Goal: Transaction & Acquisition: Book appointment/travel/reservation

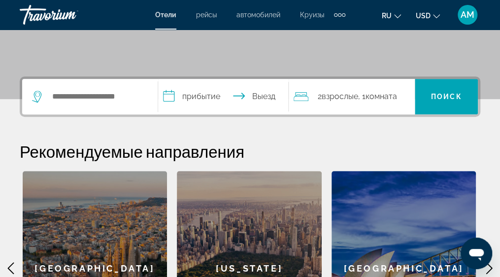
scroll to position [148, 0]
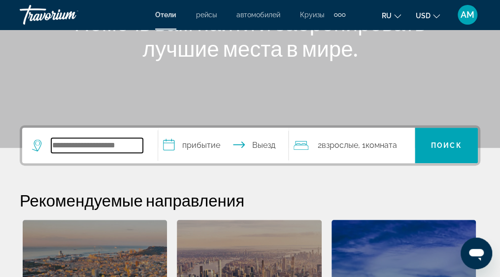
click at [84, 145] on input "Search widget" at bounding box center [97, 145] width 92 height 15
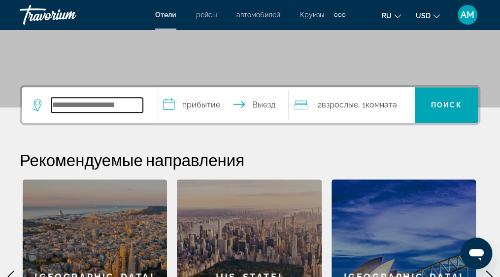
scroll to position [197, 0]
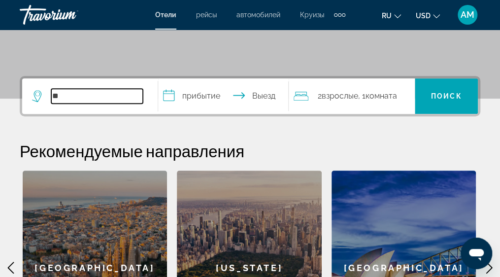
type input "*"
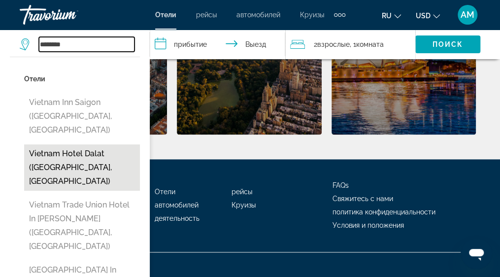
scroll to position [430, 0]
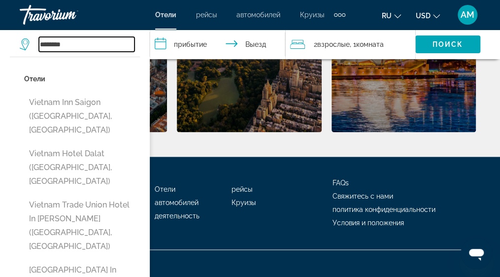
click at [77, 46] on input "*******" at bounding box center [86, 44] width 95 height 15
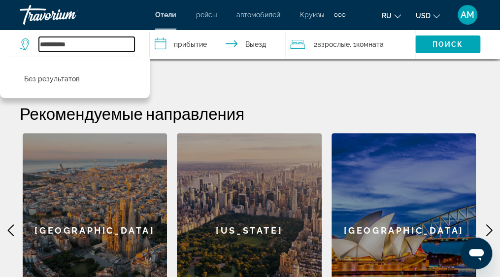
scroll to position [233, 0]
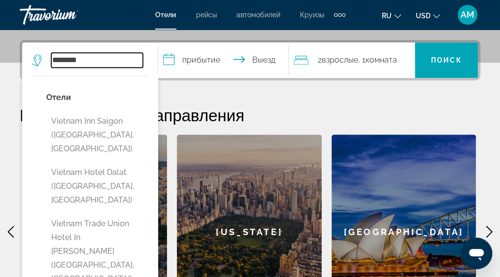
type input "*******"
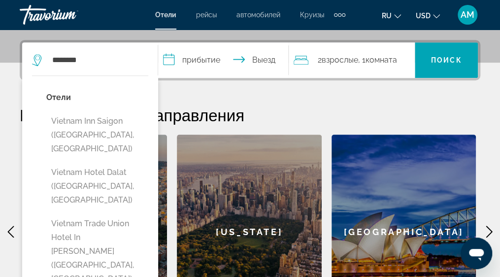
click at [193, 58] on input "**********" at bounding box center [225, 61] width 135 height 38
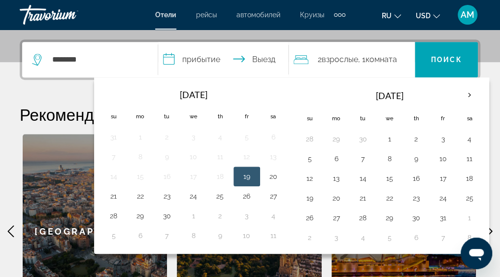
scroll to position [240, 0]
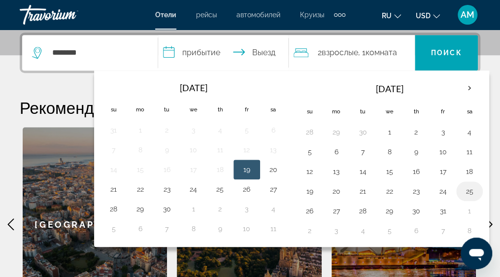
click at [461, 187] on button "25" at bounding box center [469, 191] width 16 height 14
click at [262, 48] on input "**********" at bounding box center [225, 54] width 135 height 38
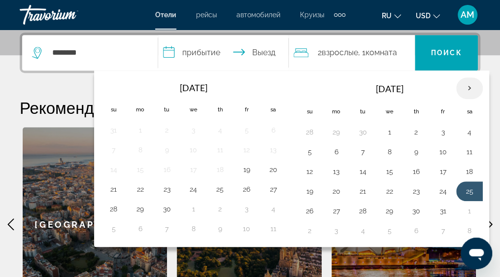
click at [466, 87] on th "Next month" at bounding box center [469, 88] width 27 height 22
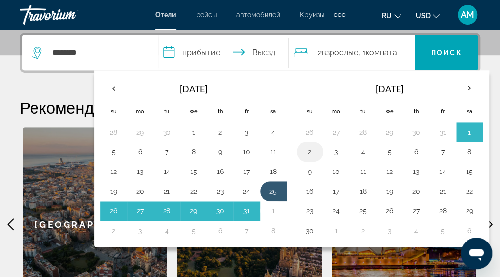
click at [305, 151] on button "2" at bounding box center [310, 152] width 16 height 14
type input "**********"
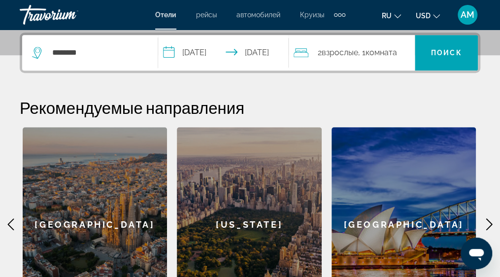
click at [327, 52] on span "Взрослые" at bounding box center [339, 52] width 36 height 9
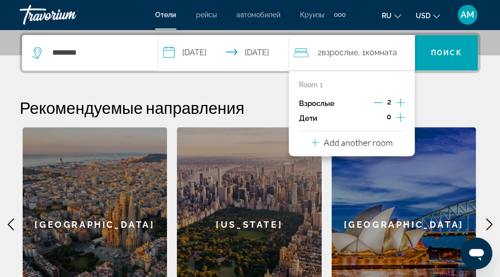
click at [399, 115] on icon "Increment children" at bounding box center [400, 117] width 9 height 12
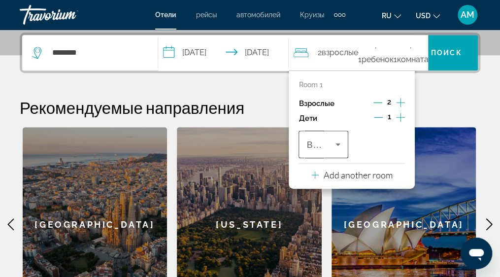
click at [339, 144] on icon "Travelers: 2 adults, 1 child" at bounding box center [338, 144] width 12 height 12
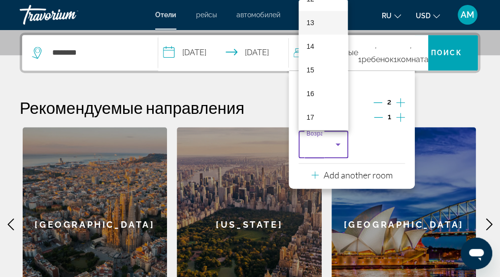
scroll to position [303, 0]
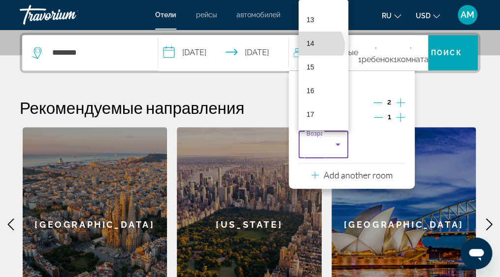
click at [317, 46] on mat-option "14" at bounding box center [322, 44] width 49 height 24
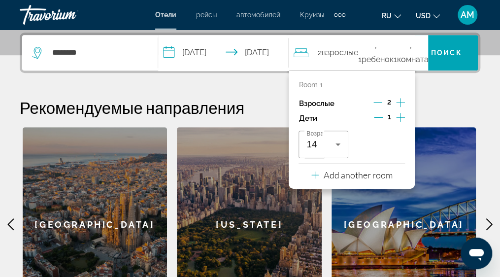
click at [302, 81] on p "Room 1" at bounding box center [310, 85] width 24 height 8
click at [322, 84] on p "Room 1" at bounding box center [310, 85] width 24 height 8
click at [355, 172] on p "Add another room" at bounding box center [357, 174] width 69 height 11
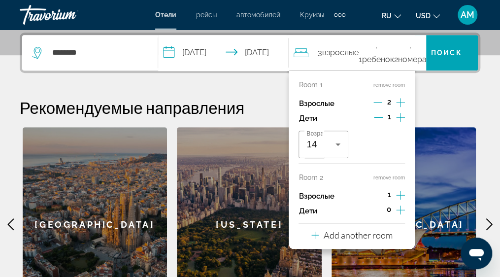
click at [387, 99] on span "2" at bounding box center [389, 102] width 4 height 8
click at [377, 103] on icon "Decrement adults" at bounding box center [377, 102] width 9 height 9
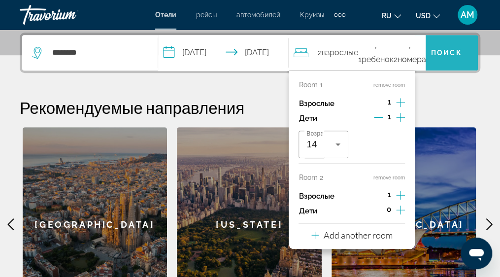
click at [441, 50] on span "Поиск" at bounding box center [446, 53] width 31 height 8
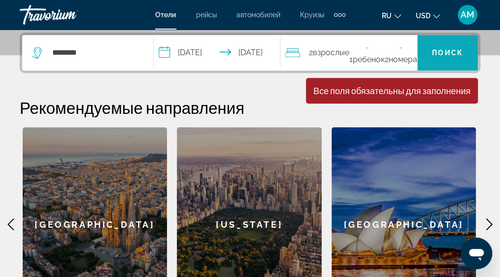
click at [438, 49] on span "Поиск" at bounding box center [447, 53] width 31 height 8
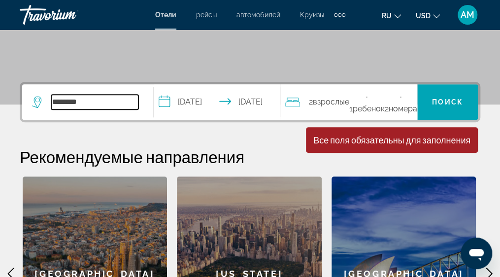
click at [63, 103] on input "*******" at bounding box center [94, 102] width 87 height 15
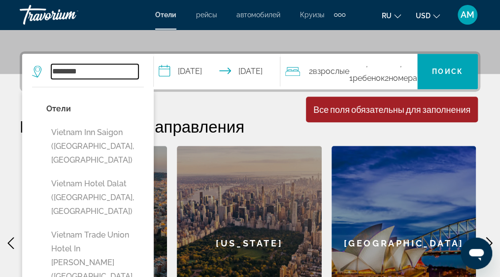
scroll to position [240, 0]
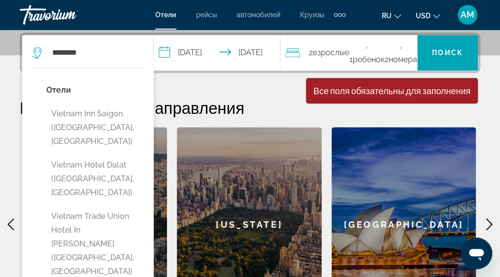
click at [87, 114] on button "Vietnam Inn Saigon ([GEOGRAPHIC_DATA], [GEOGRAPHIC_DATA])" at bounding box center [94, 127] width 97 height 46
type input "**********"
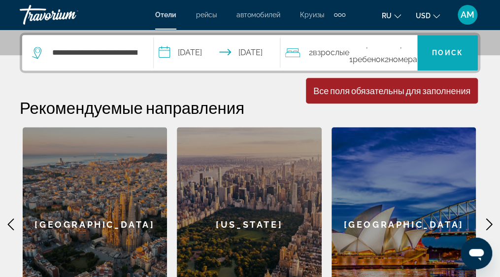
click at [454, 45] on span "Search widget" at bounding box center [447, 53] width 61 height 24
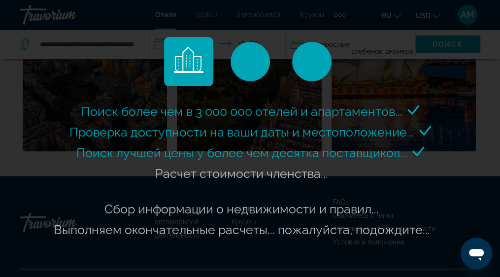
scroll to position [430, 0]
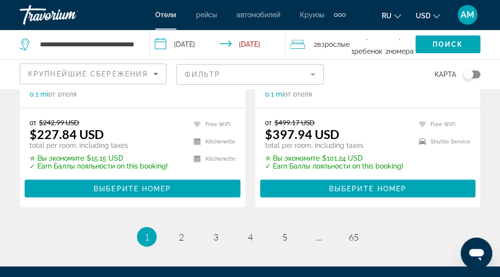
scroll to position [2215, 0]
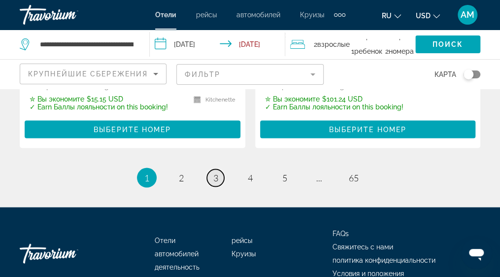
click at [218, 169] on link "page 3" at bounding box center [215, 177] width 17 height 17
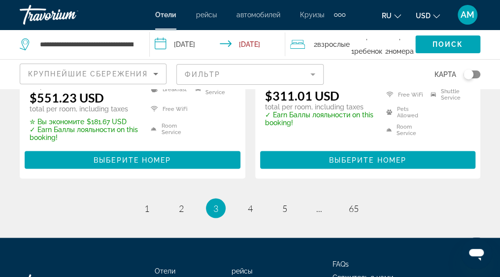
scroll to position [2197, 0]
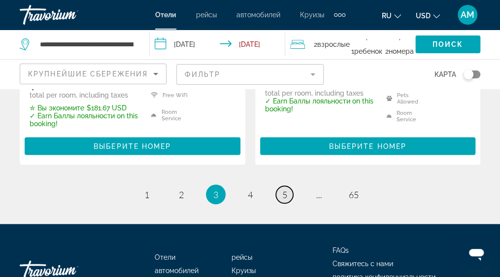
click at [286, 186] on link "page 5" at bounding box center [284, 194] width 17 height 17
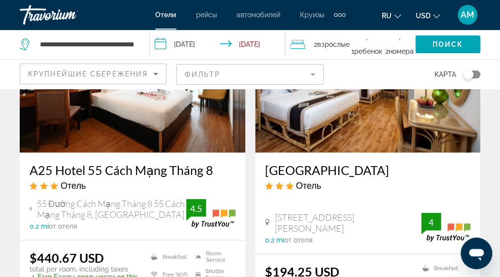
scroll to position [837, 0]
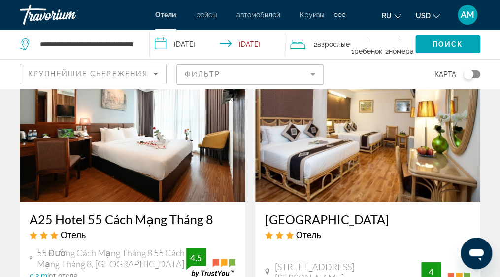
click at [320, 131] on img "Main content" at bounding box center [367, 123] width 225 height 158
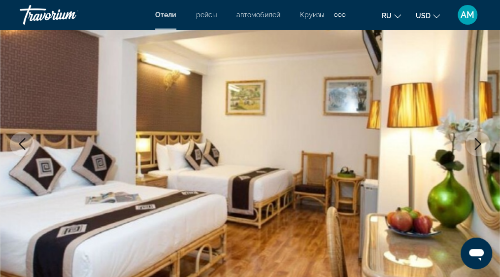
scroll to position [148, 0]
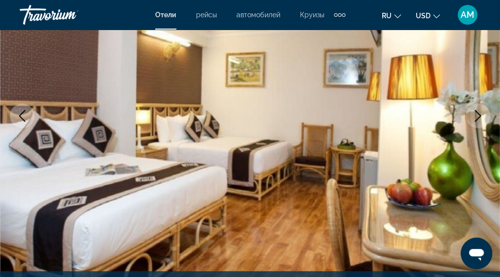
click at [479, 115] on icon "Next image" at bounding box center [478, 116] width 6 height 12
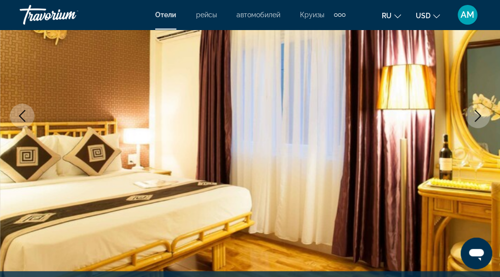
click at [479, 115] on icon "Next image" at bounding box center [478, 116] width 6 height 12
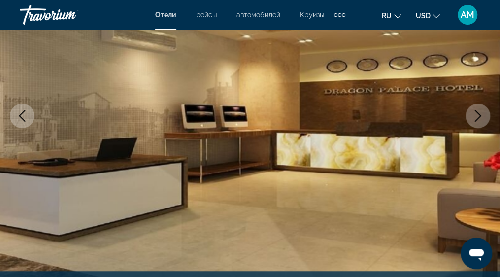
click at [479, 115] on icon "Next image" at bounding box center [478, 116] width 6 height 12
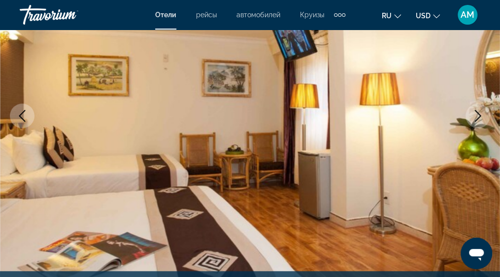
click at [479, 115] on icon "Next image" at bounding box center [478, 116] width 6 height 12
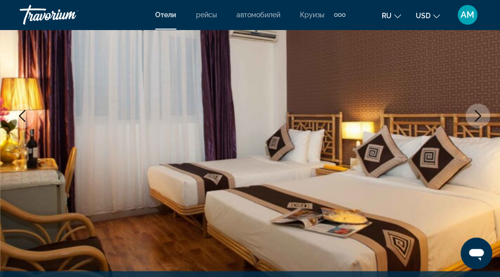
click at [479, 115] on icon "Next image" at bounding box center [478, 116] width 6 height 12
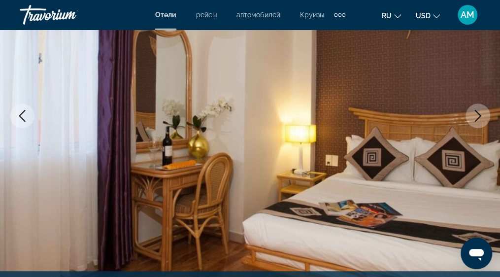
click at [476, 117] on icon "Next image" at bounding box center [478, 116] width 12 height 12
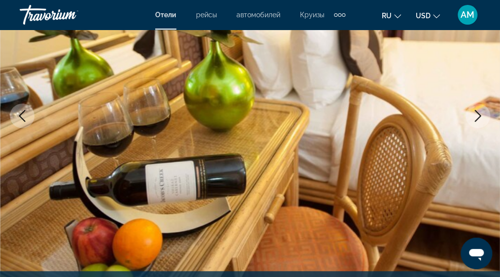
click at [476, 117] on icon "Next image" at bounding box center [478, 116] width 12 height 12
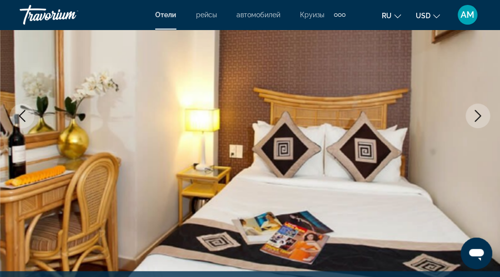
click at [476, 117] on icon "Next image" at bounding box center [478, 116] width 12 height 12
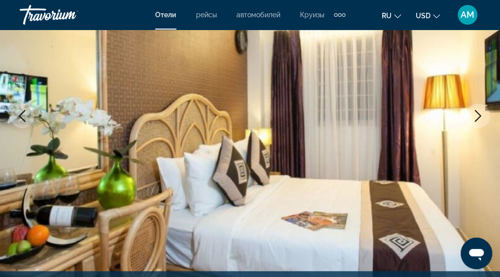
click at [476, 117] on icon "Next image" at bounding box center [478, 116] width 12 height 12
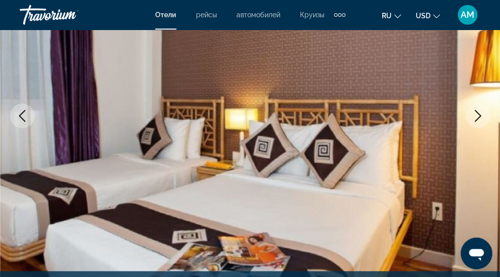
click at [476, 117] on icon "Next image" at bounding box center [478, 116] width 12 height 12
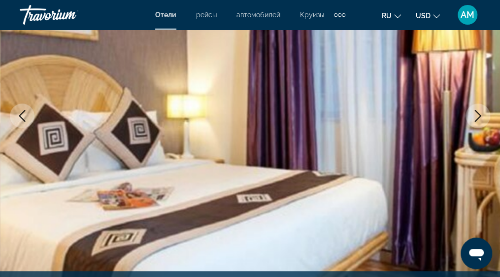
click at [476, 117] on icon "Next image" at bounding box center [478, 116] width 12 height 12
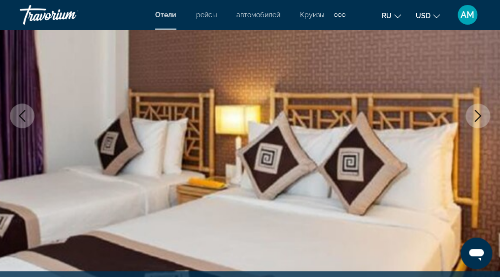
click at [476, 117] on icon "Next image" at bounding box center [478, 116] width 12 height 12
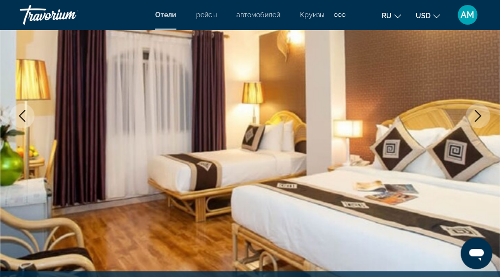
click at [476, 117] on icon "Next image" at bounding box center [478, 116] width 12 height 12
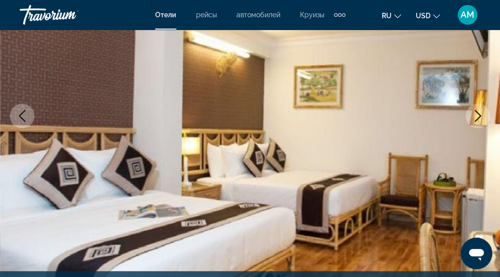
click at [476, 117] on icon "Next image" at bounding box center [478, 116] width 12 height 12
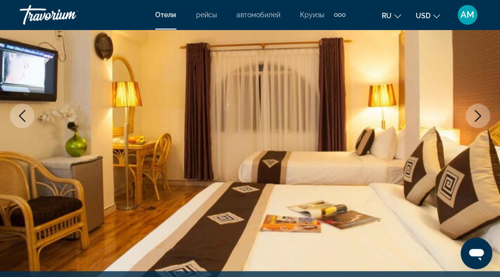
click at [476, 117] on icon "Next image" at bounding box center [478, 116] width 12 height 12
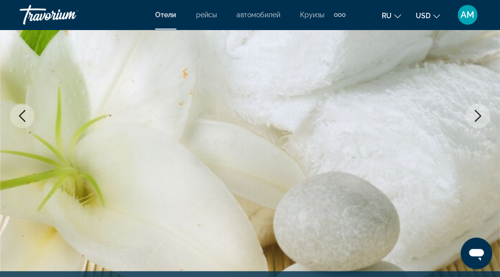
click at [476, 117] on icon "Next image" at bounding box center [478, 116] width 12 height 12
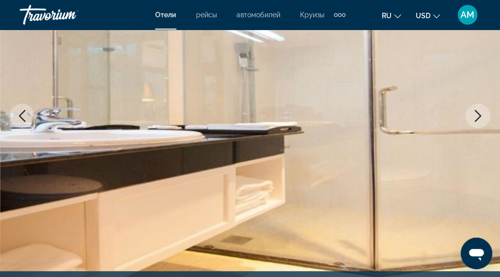
click at [476, 117] on icon "Next image" at bounding box center [478, 116] width 12 height 12
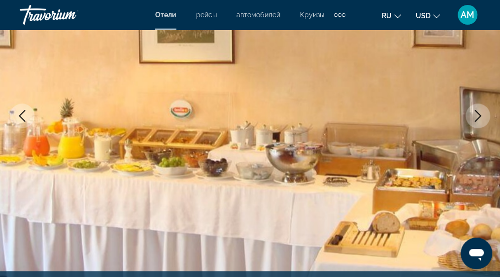
click at [476, 117] on icon "Next image" at bounding box center [478, 116] width 12 height 12
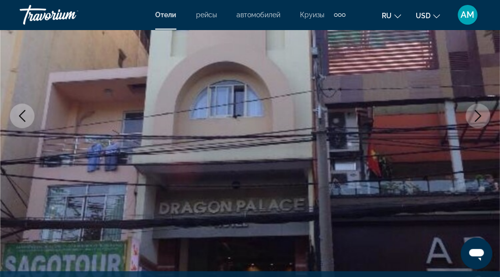
click at [476, 117] on icon "Next image" at bounding box center [478, 116] width 12 height 12
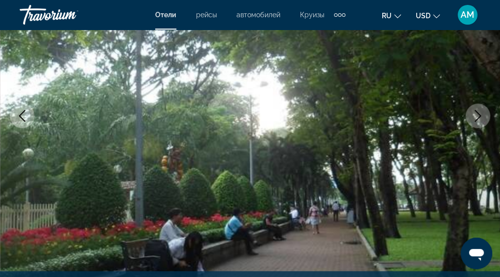
click at [476, 117] on icon "Next image" at bounding box center [478, 116] width 12 height 12
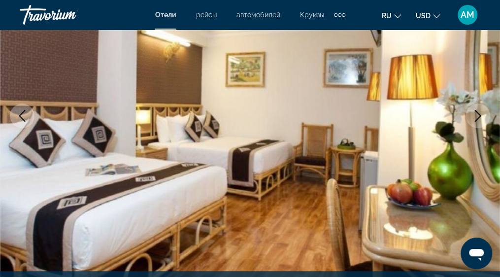
click at [476, 117] on icon "Next image" at bounding box center [478, 116] width 12 height 12
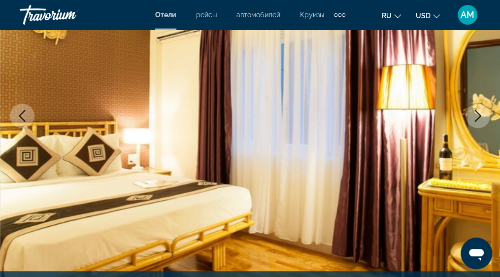
click at [482, 113] on icon "Next image" at bounding box center [478, 116] width 12 height 12
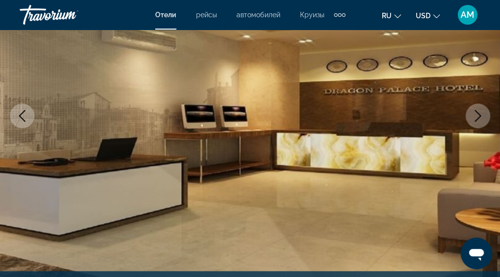
click at [482, 113] on icon "Next image" at bounding box center [478, 116] width 12 height 12
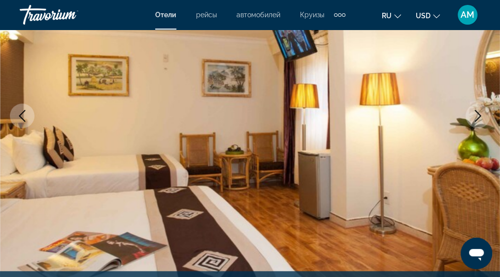
click at [482, 113] on icon "Next image" at bounding box center [478, 116] width 12 height 12
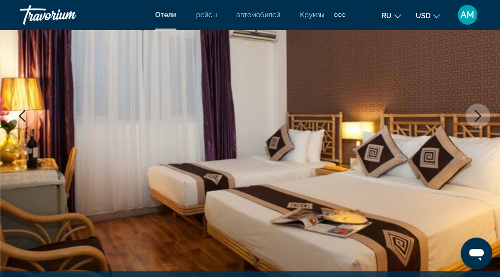
click at [482, 113] on icon "Next image" at bounding box center [478, 116] width 12 height 12
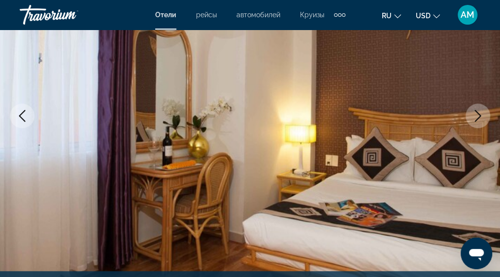
click at [482, 113] on icon "Next image" at bounding box center [478, 116] width 12 height 12
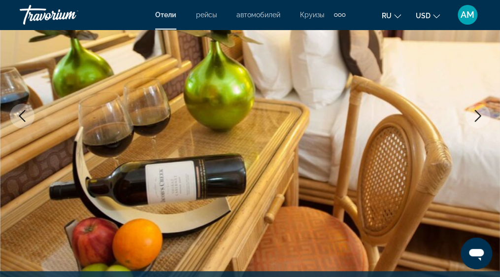
click at [482, 113] on icon "Next image" at bounding box center [478, 116] width 12 height 12
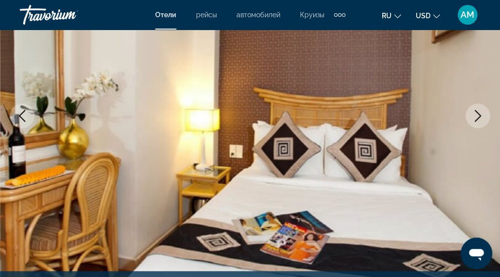
click at [482, 113] on icon "Next image" at bounding box center [478, 116] width 12 height 12
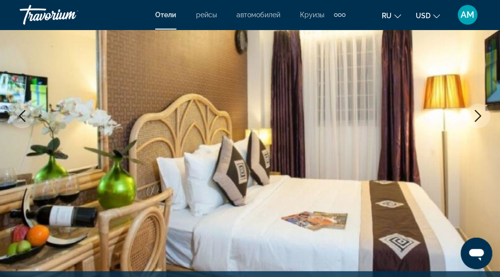
click at [482, 113] on icon "Next image" at bounding box center [478, 116] width 12 height 12
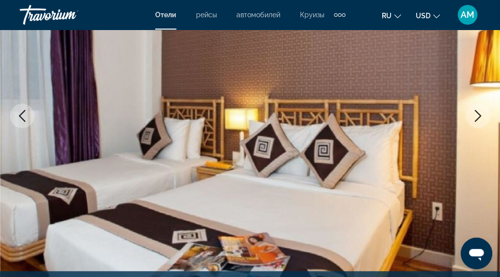
click at [482, 113] on icon "Next image" at bounding box center [478, 116] width 12 height 12
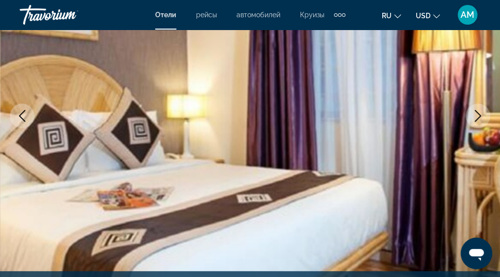
click at [482, 113] on icon "Next image" at bounding box center [478, 116] width 12 height 12
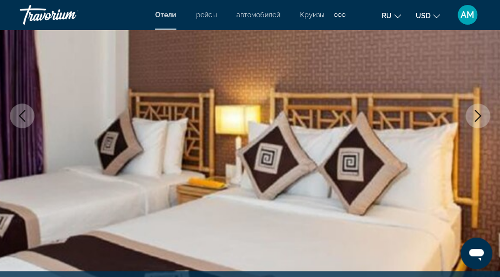
click at [482, 113] on icon "Next image" at bounding box center [478, 116] width 12 height 12
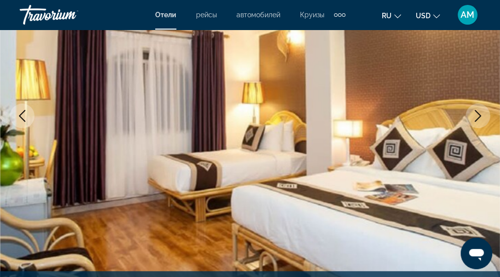
click at [482, 114] on icon "Next image" at bounding box center [478, 116] width 12 height 12
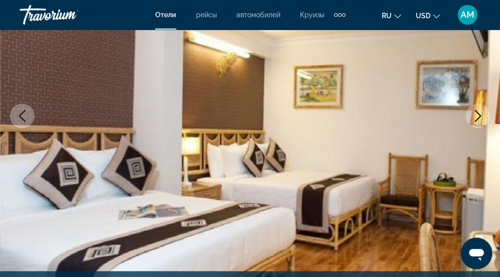
click at [482, 114] on icon "Next image" at bounding box center [478, 116] width 12 height 12
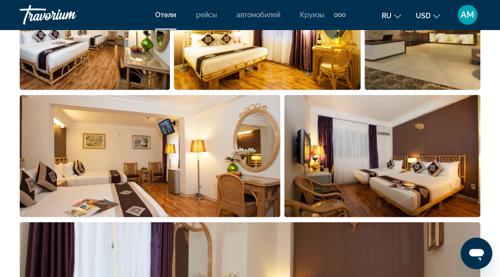
scroll to position [788, 0]
